Goal: Task Accomplishment & Management: Use online tool/utility

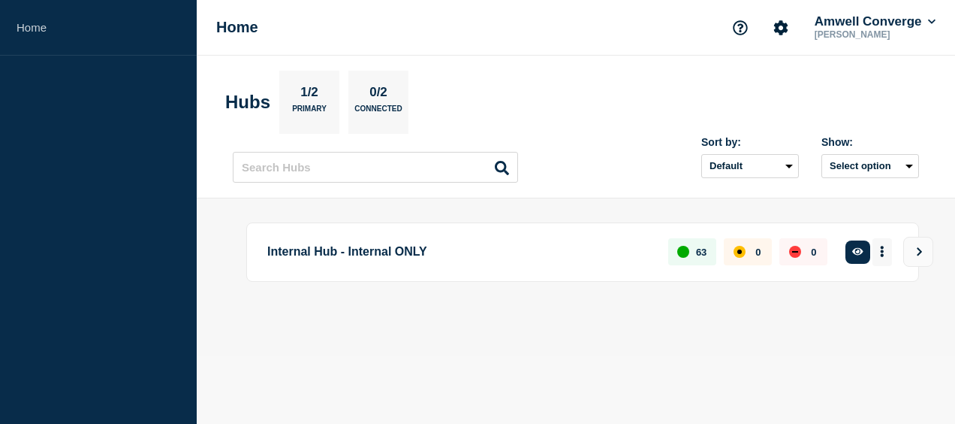
click at [889, 252] on button "More actions" at bounding box center [883, 252] width 20 height 28
click at [879, 320] on button "Create maintenance" at bounding box center [871, 316] width 101 height 13
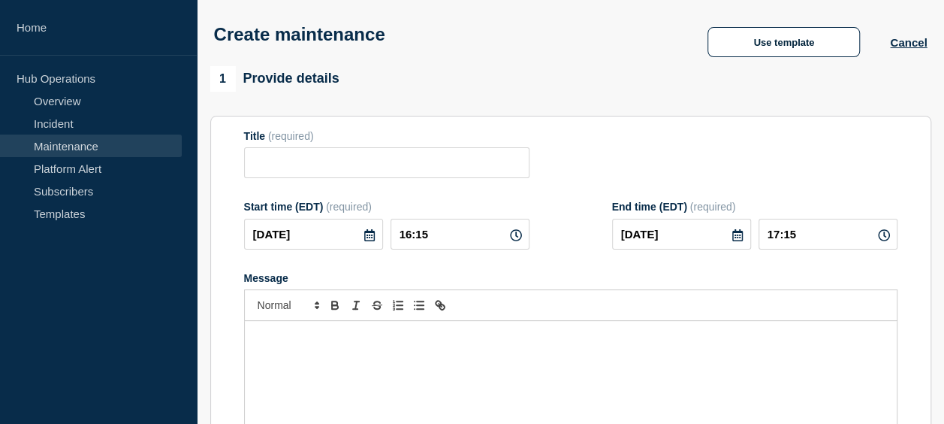
scroll to position [68, 0]
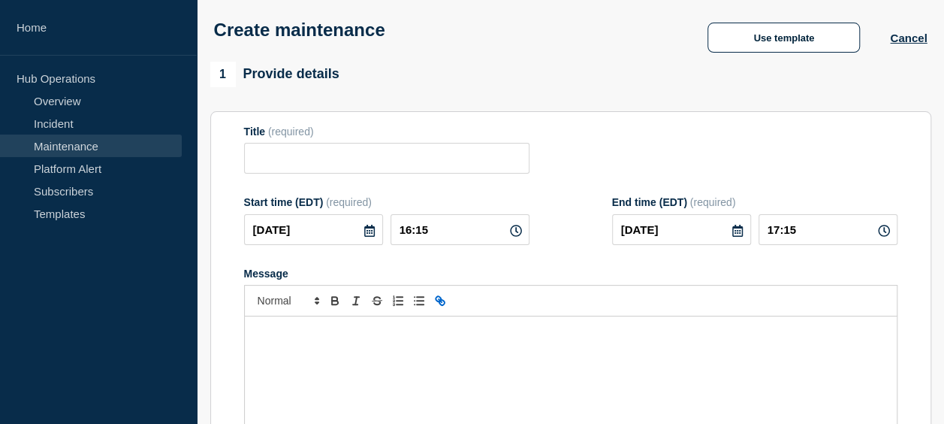
click at [443, 303] on icon "Toggle link" at bounding box center [440, 301] width 14 height 14
click at [415, 328] on p "Message" at bounding box center [570, 332] width 629 height 14
drag, startPoint x: 275, startPoint y: 331, endPoint x: 268, endPoint y: 335, distance: 8.1
click at [268, 335] on p "Testing" at bounding box center [570, 332] width 629 height 14
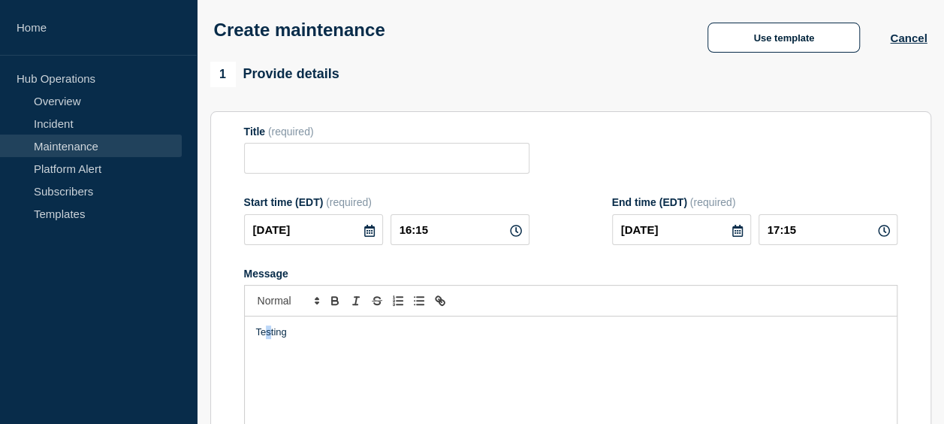
click at [268, 335] on p "Testing" at bounding box center [570, 332] width 629 height 14
click at [431, 307] on button "Toggle link" at bounding box center [440, 300] width 21 height 18
type input "Testing"
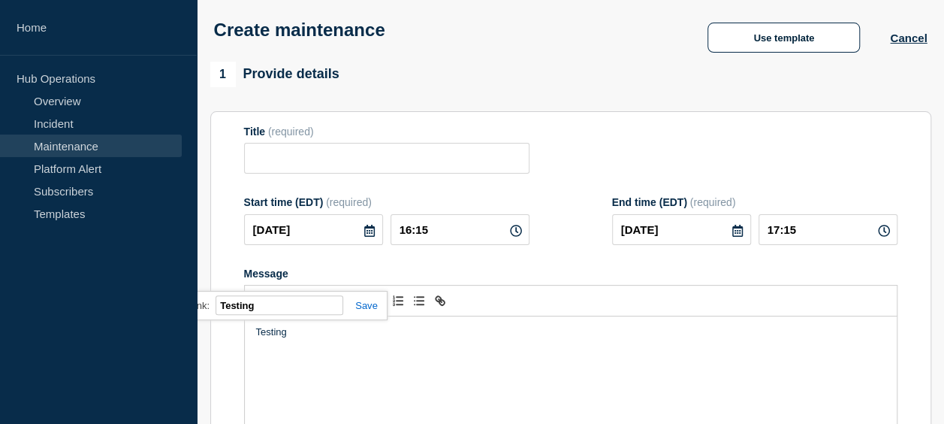
click at [282, 313] on input "Testing" at bounding box center [280, 305] width 128 height 20
drag, startPoint x: 307, startPoint y: 316, endPoint x: 392, endPoint y: 335, distance: 86.9
click at [344, 323] on div "Testing Testing" at bounding box center [571, 406] width 654 height 181
